Goal: Task Accomplishment & Management: Manage account settings

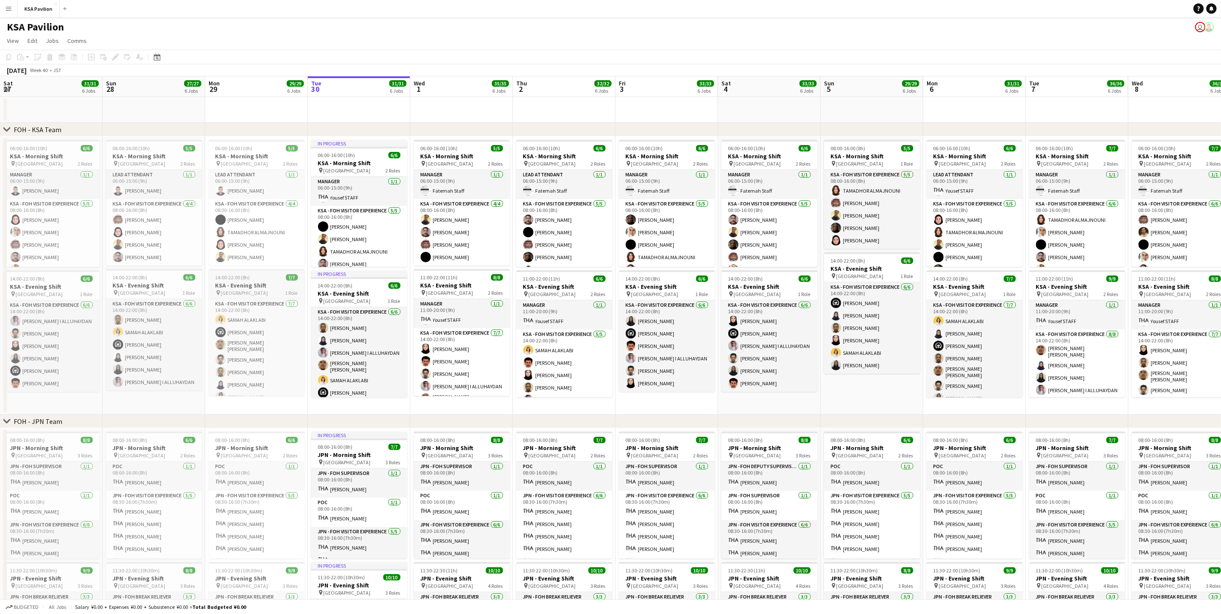
scroll to position [0, 303]
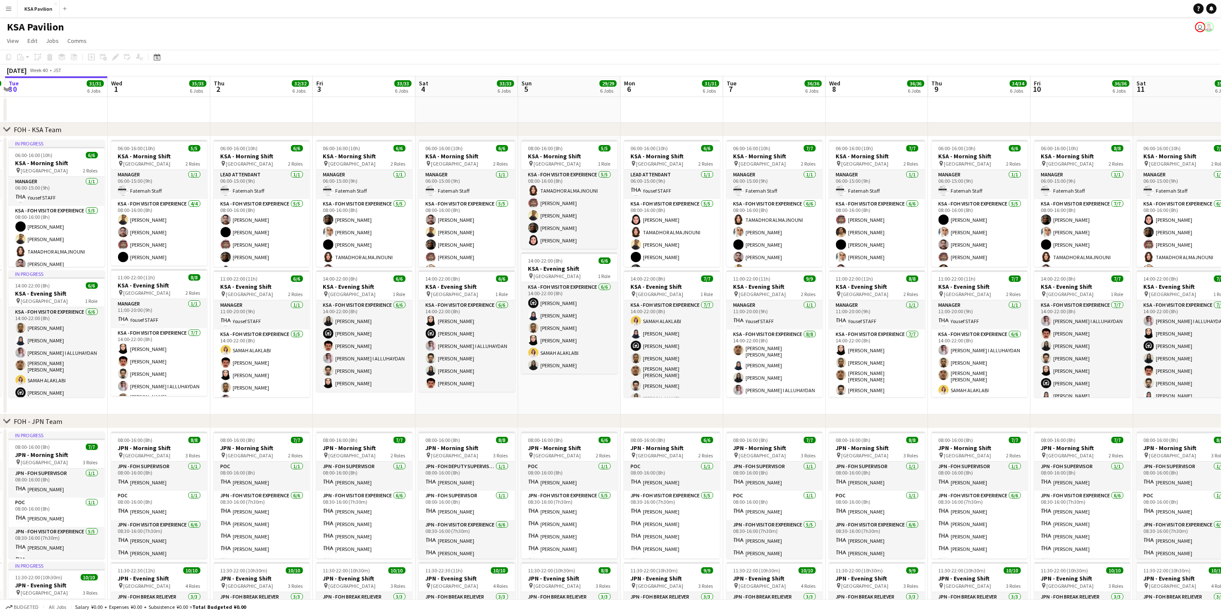
click at [12, 9] on app-icon "Menu" at bounding box center [8, 8] width 7 height 7
click at [104, 64] on link "Status" at bounding box center [129, 63] width 86 height 17
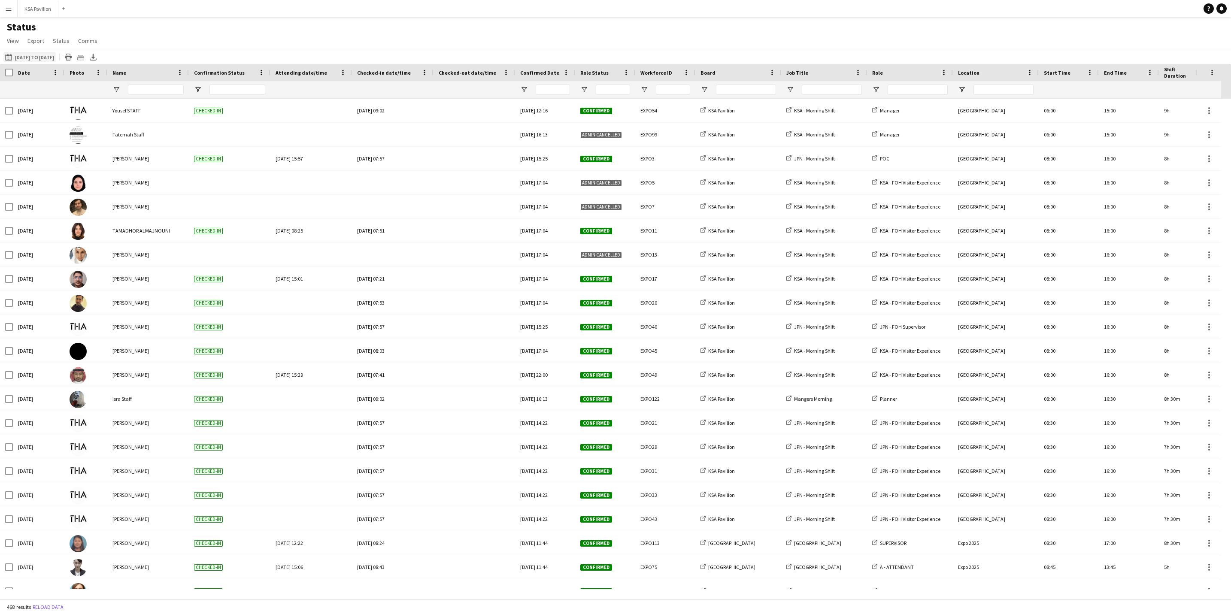
click at [15, 55] on button "[DATE] to [DATE] [DATE] to [DATE]" at bounding box center [29, 57] width 52 height 10
click at [66, 181] on span "30" at bounding box center [68, 180] width 10 height 10
click at [112, 196] on button "Apply" at bounding box center [117, 197] width 32 height 17
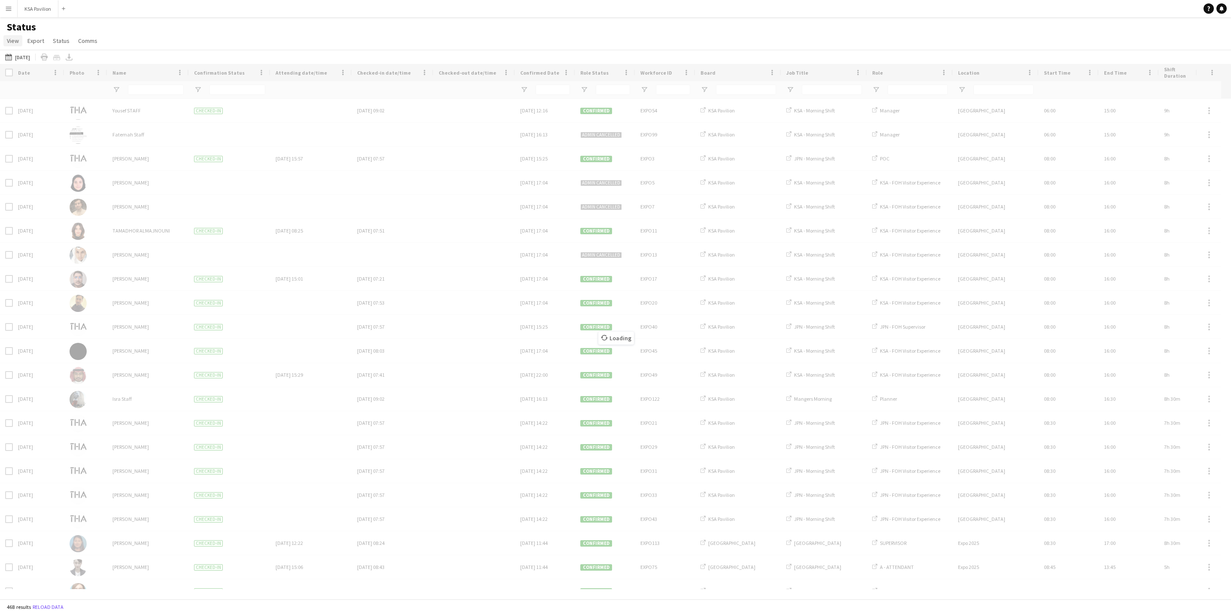
click at [9, 39] on span "View" at bounding box center [13, 41] width 12 height 8
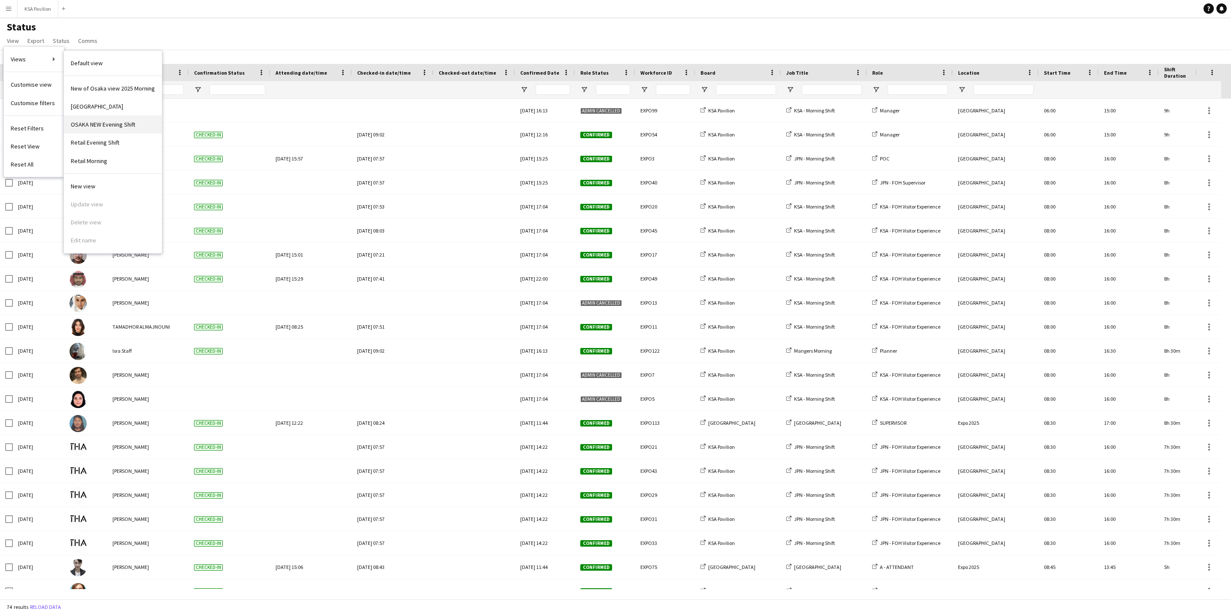
click at [114, 124] on span "OSAKA NEW Evening Shift" at bounding box center [103, 125] width 64 height 8
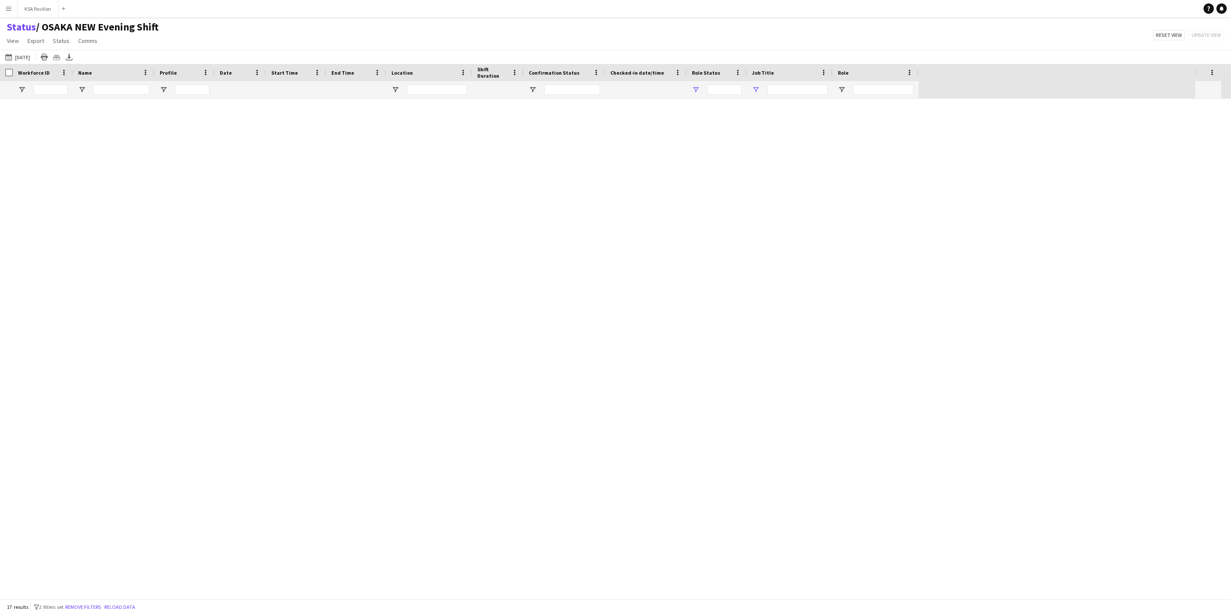
type input "**********"
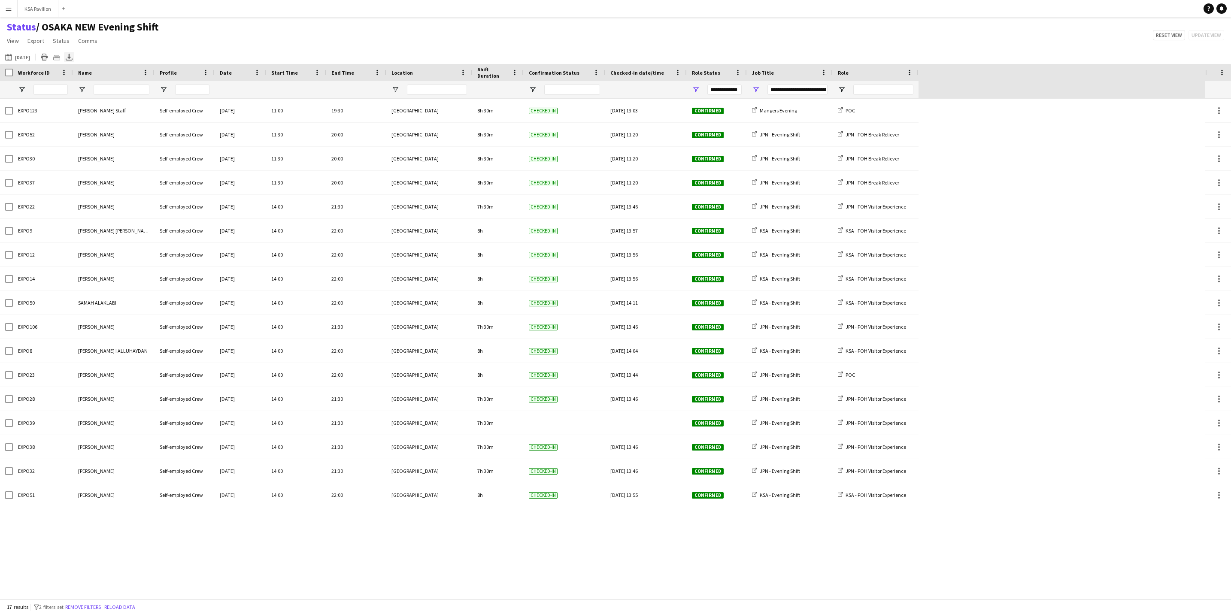
click at [70, 58] on icon at bounding box center [68, 56] width 3 height 5
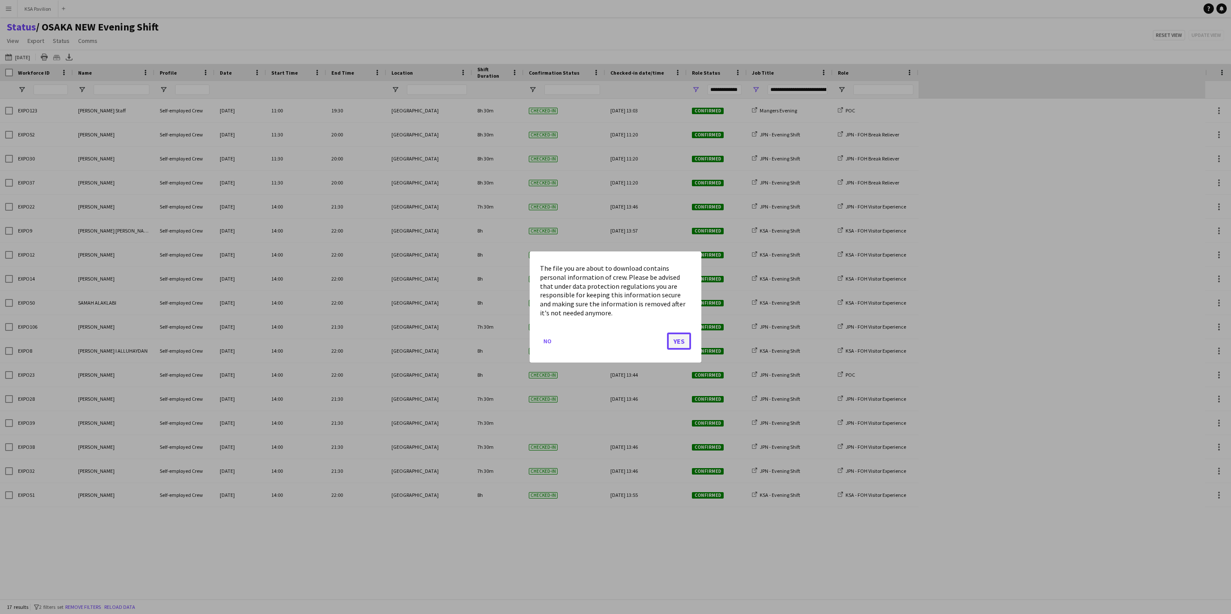
click at [681, 343] on button "Yes" at bounding box center [679, 341] width 24 height 17
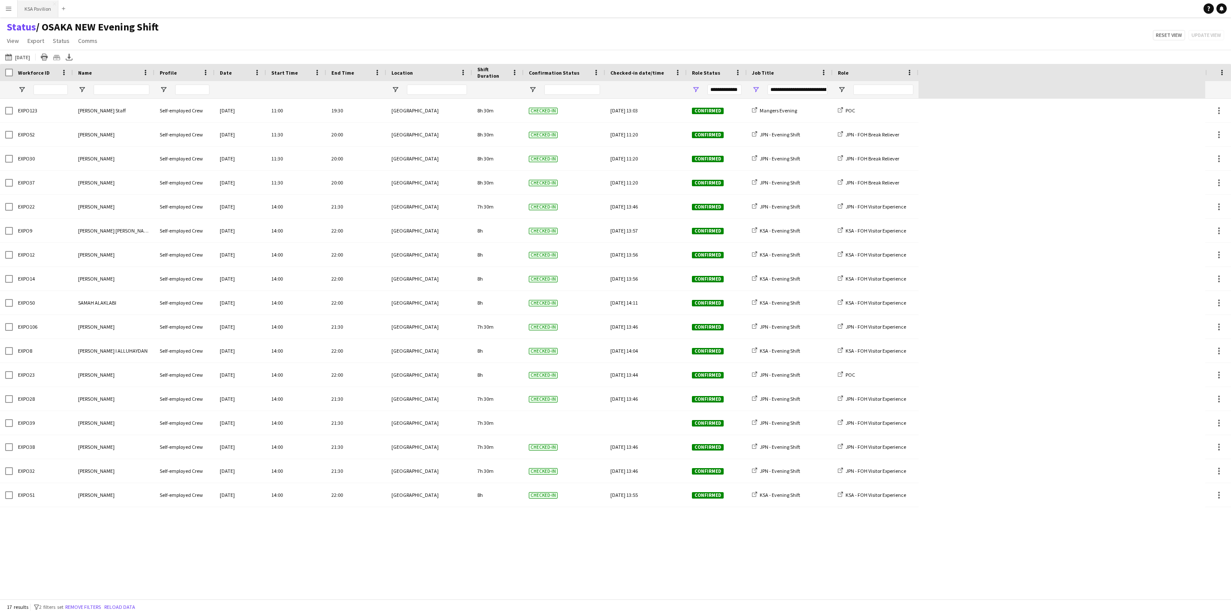
click at [36, 3] on button "KSA Pavilion Close" at bounding box center [38, 8] width 41 height 17
